Goal: Task Accomplishment & Management: Manage account settings

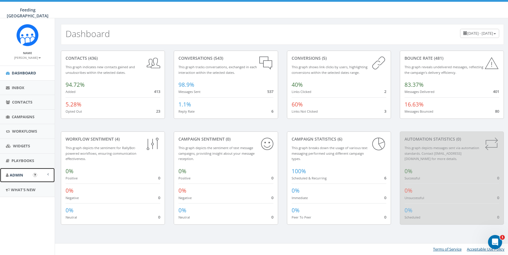
click at [47, 176] on span at bounding box center [47, 174] width 1 height 4
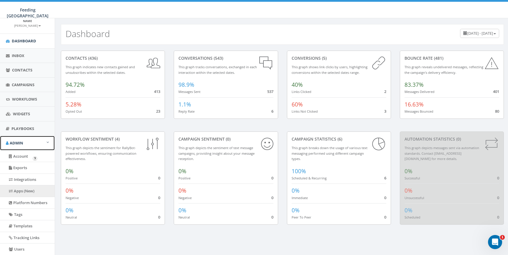
scroll to position [33, 0]
click at [29, 158] on link "Account" at bounding box center [27, 155] width 55 height 11
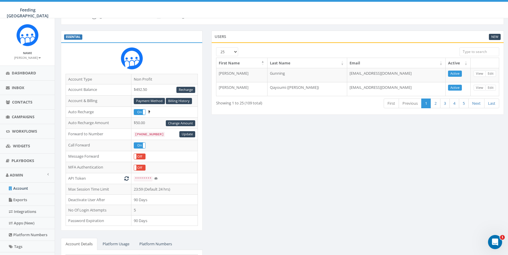
scroll to position [11, 0]
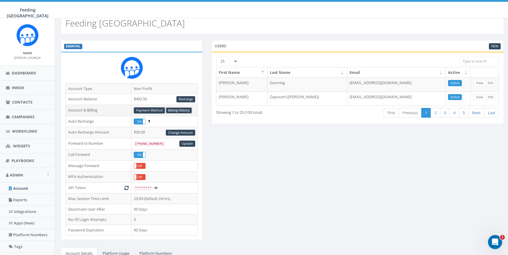
click at [175, 111] on link "Billing History" at bounding box center [179, 110] width 26 height 6
